Goal: Task Accomplishment & Management: Use online tool/utility

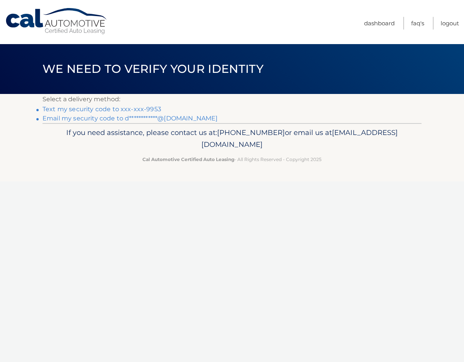
click at [146, 109] on link "Text my security code to xxx-xxx-9953" at bounding box center [102, 108] width 119 height 7
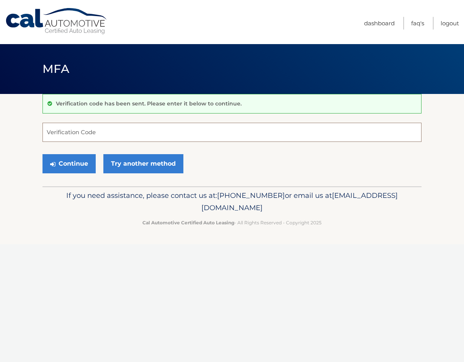
click at [117, 133] on input "Verification Code" at bounding box center [232, 132] width 379 height 19
type input "079594"
click at [72, 167] on button "Continue" at bounding box center [69, 163] width 53 height 19
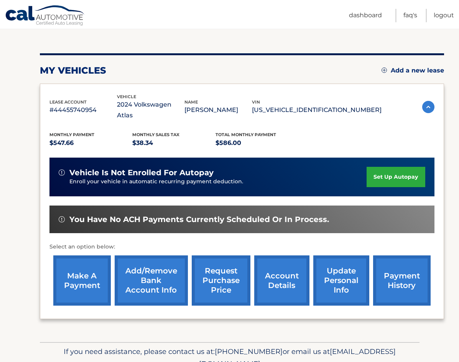
scroll to position [103, 0]
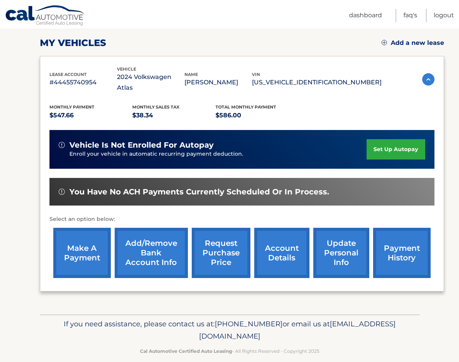
click at [89, 244] on link "make a payment" at bounding box center [81, 253] width 57 height 50
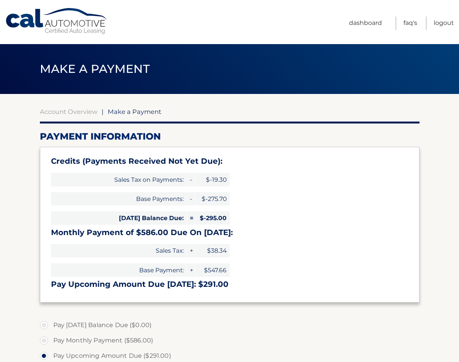
select select "ZDdhODQzYzEtMjdkMi00MmRmLThiMzAtOGU1YTY2MmVmMDJi"
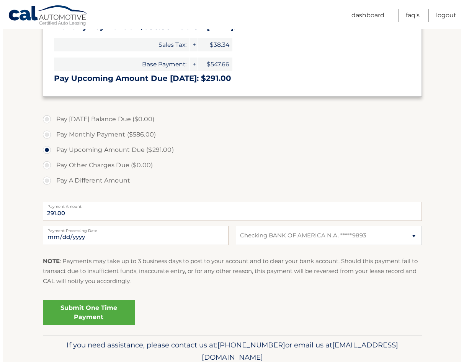
scroll to position [222, 0]
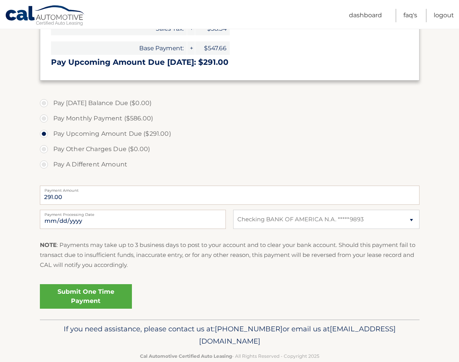
click at [97, 299] on link "Submit One Time Payment" at bounding box center [86, 296] width 92 height 25
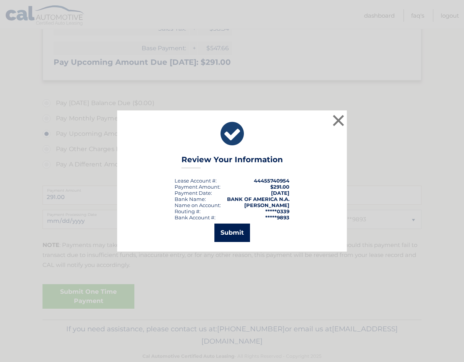
click at [238, 234] on button "Submit" at bounding box center [233, 232] width 36 height 18
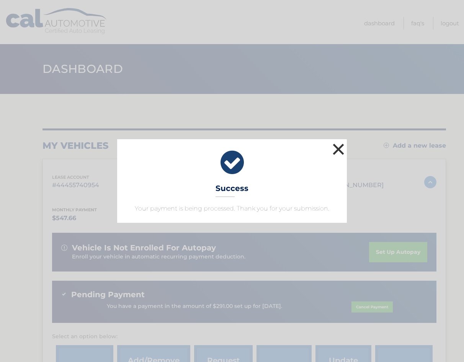
click at [339, 147] on button "×" at bounding box center [338, 148] width 15 height 15
